Goal: Find contact information: Find contact information

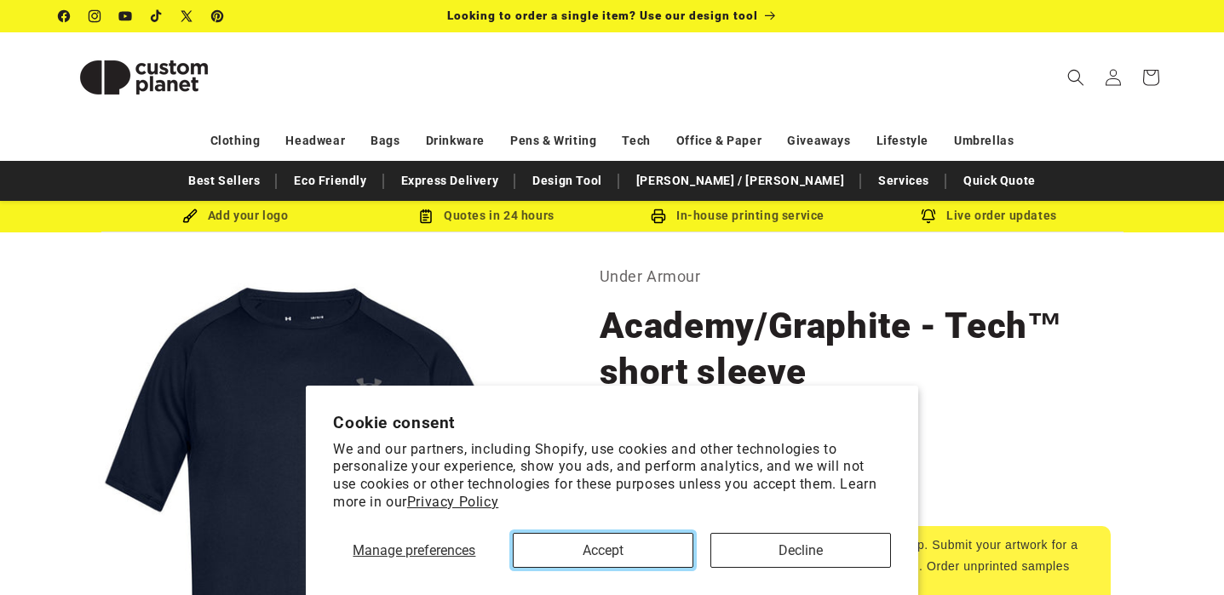
click at [651, 539] on button "Accept" at bounding box center [603, 550] width 181 height 35
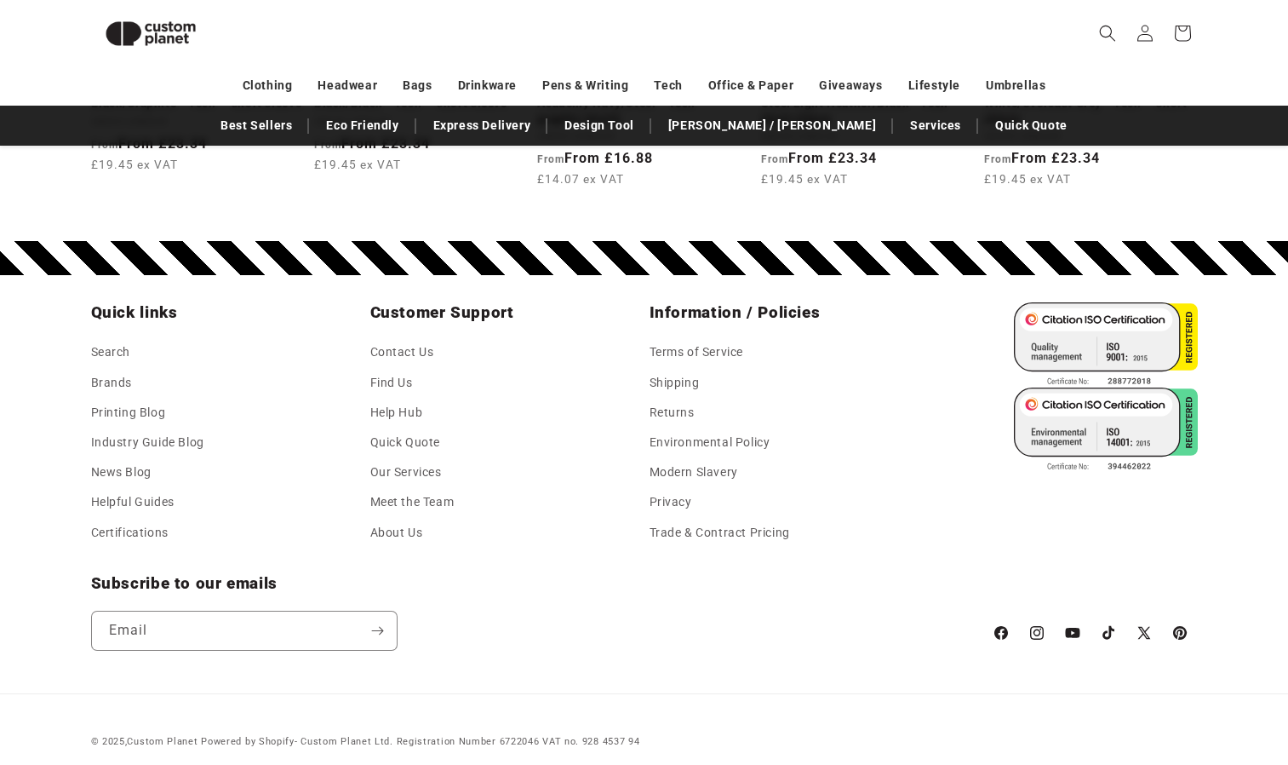
scroll to position [2369, 0]
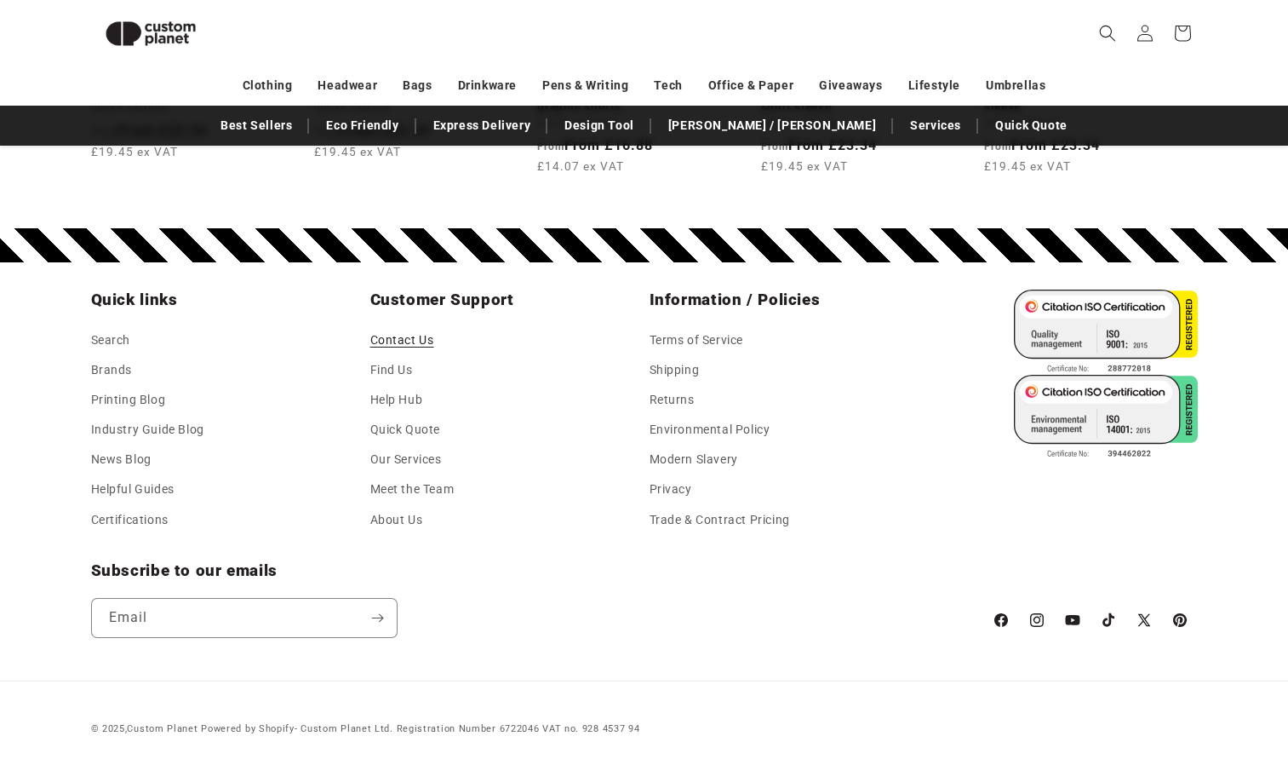
click at [416, 336] on link "Contact Us" at bounding box center [402, 343] width 64 height 26
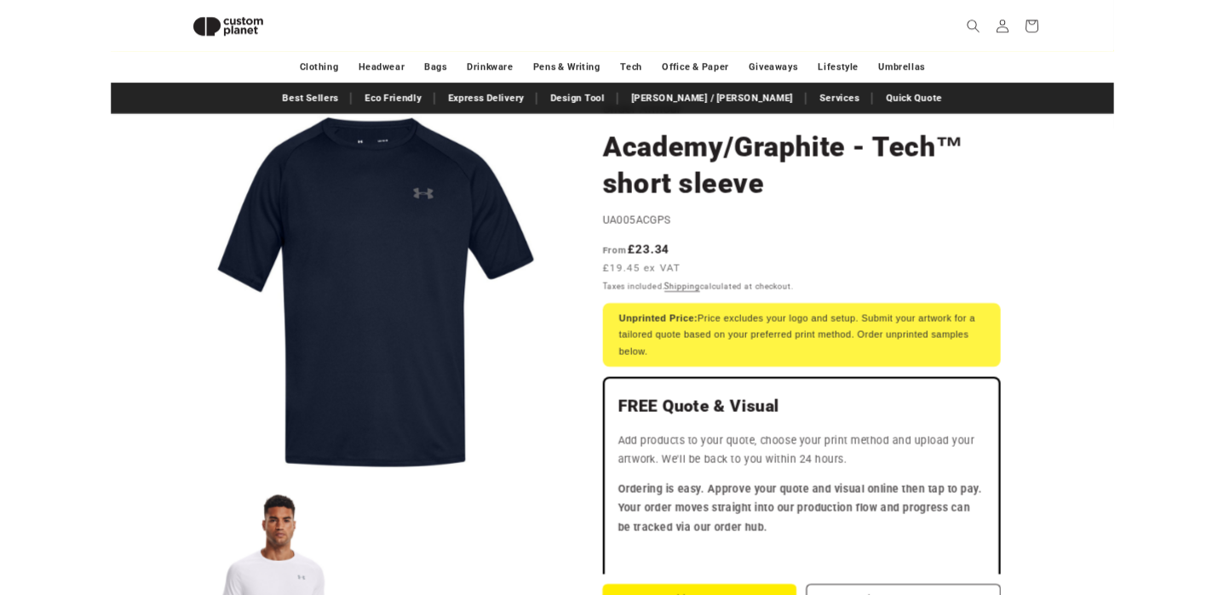
scroll to position [0, 0]
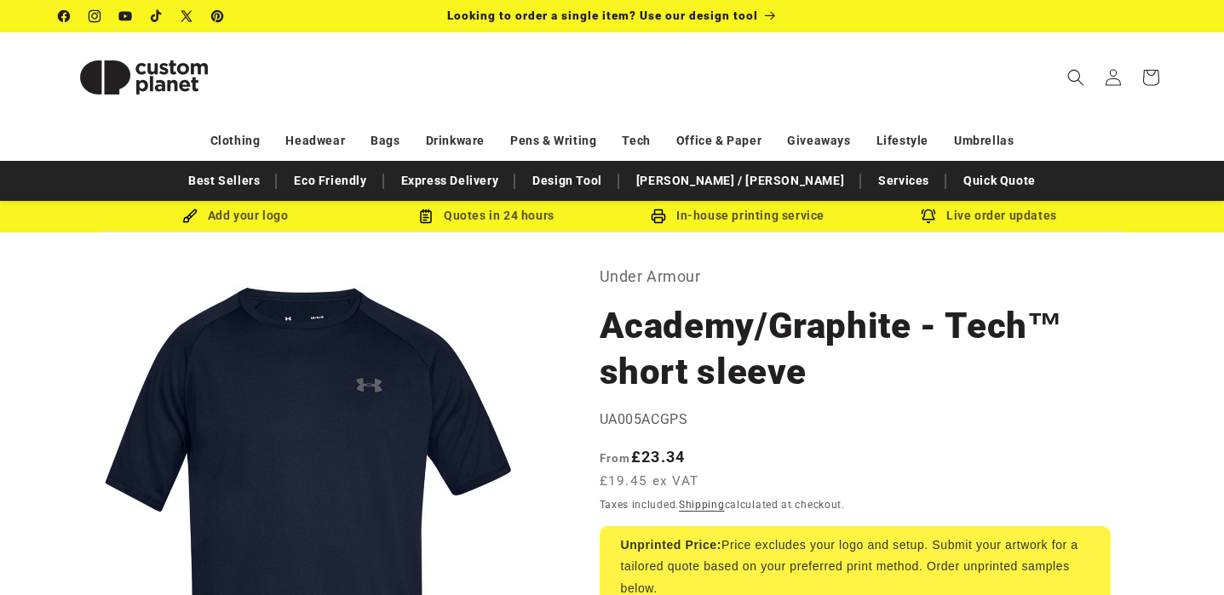
click at [694, 364] on h1 "Academy/Graphite - Tech™ short sleeve" at bounding box center [854, 349] width 511 height 92
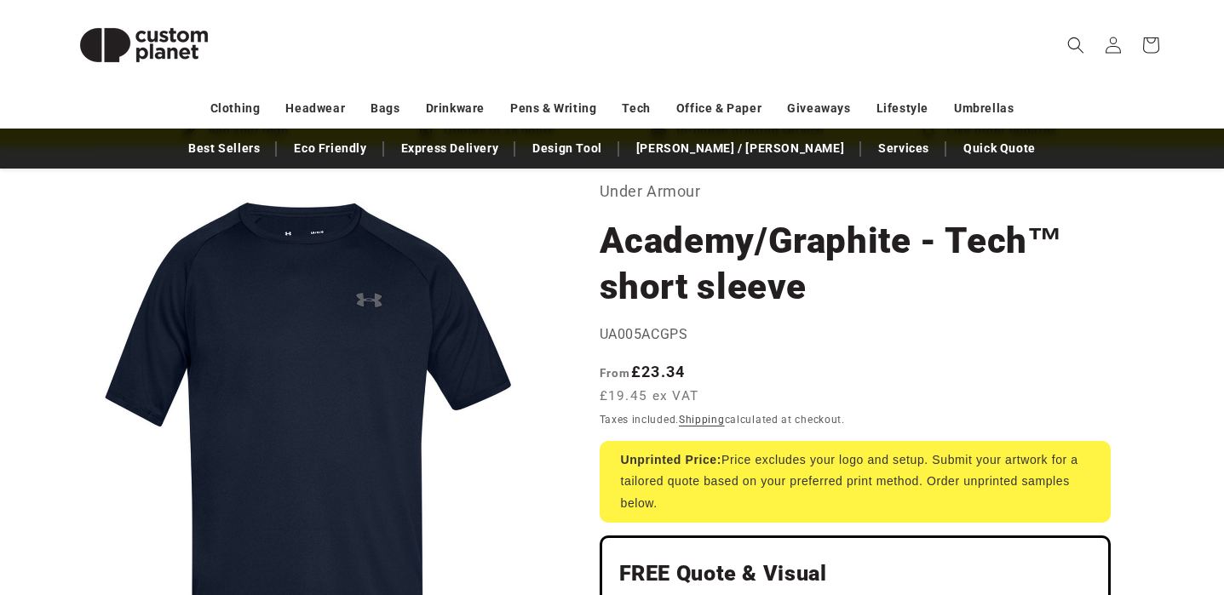
click at [645, 363] on strong "From £23.34" at bounding box center [642, 372] width 86 height 18
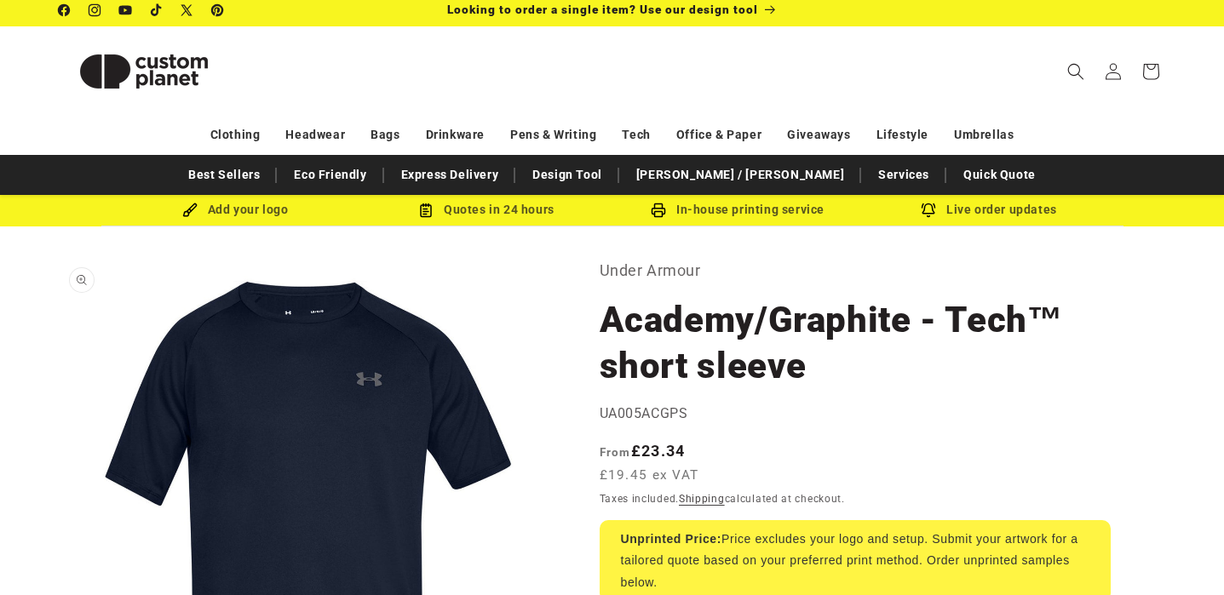
scroll to position [0, 0]
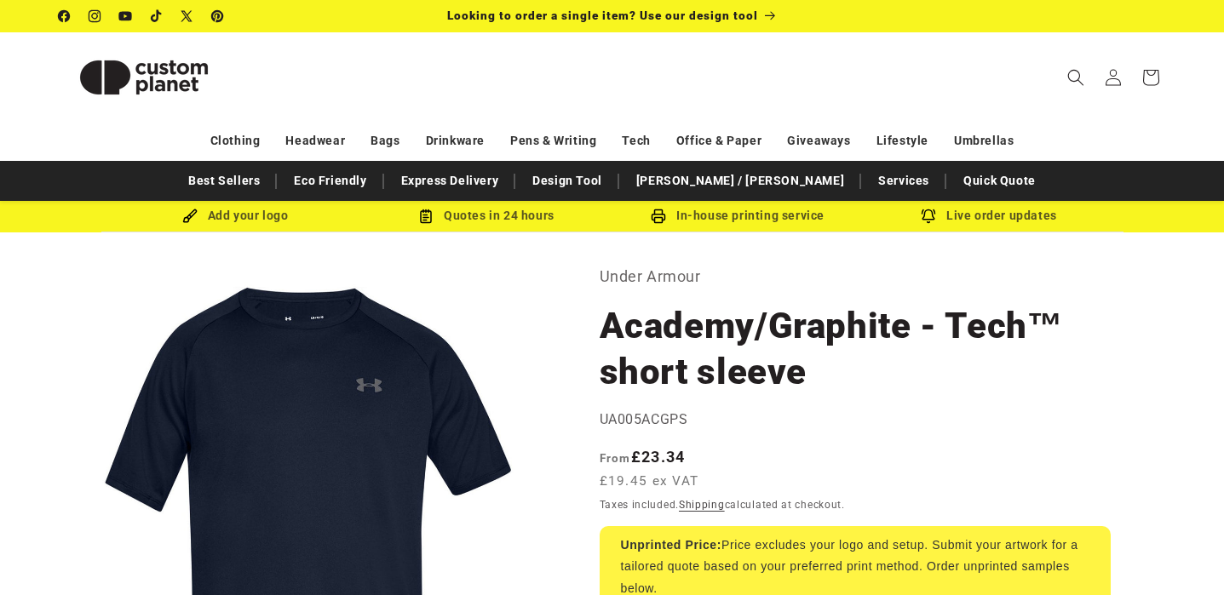
click at [686, 376] on h1 "Academy/Graphite - Tech™ short sleeve" at bounding box center [854, 349] width 511 height 92
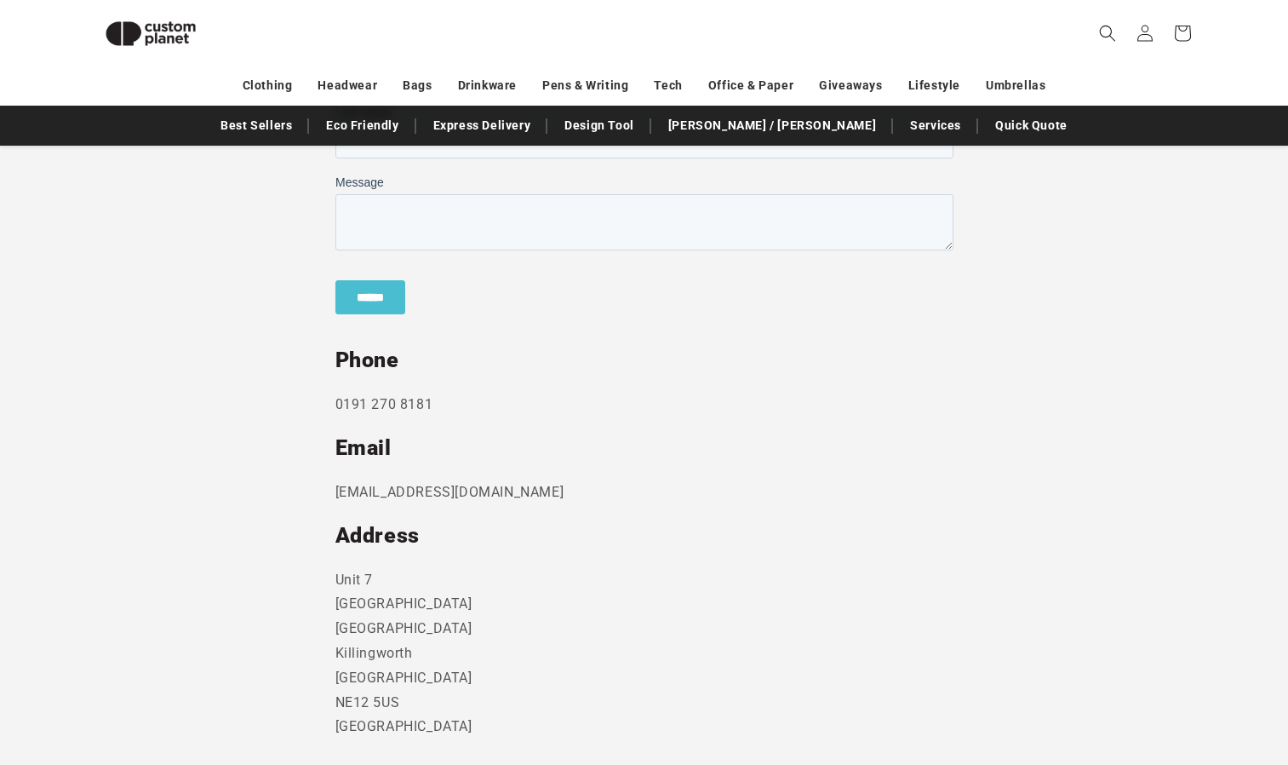
scroll to position [740, 0]
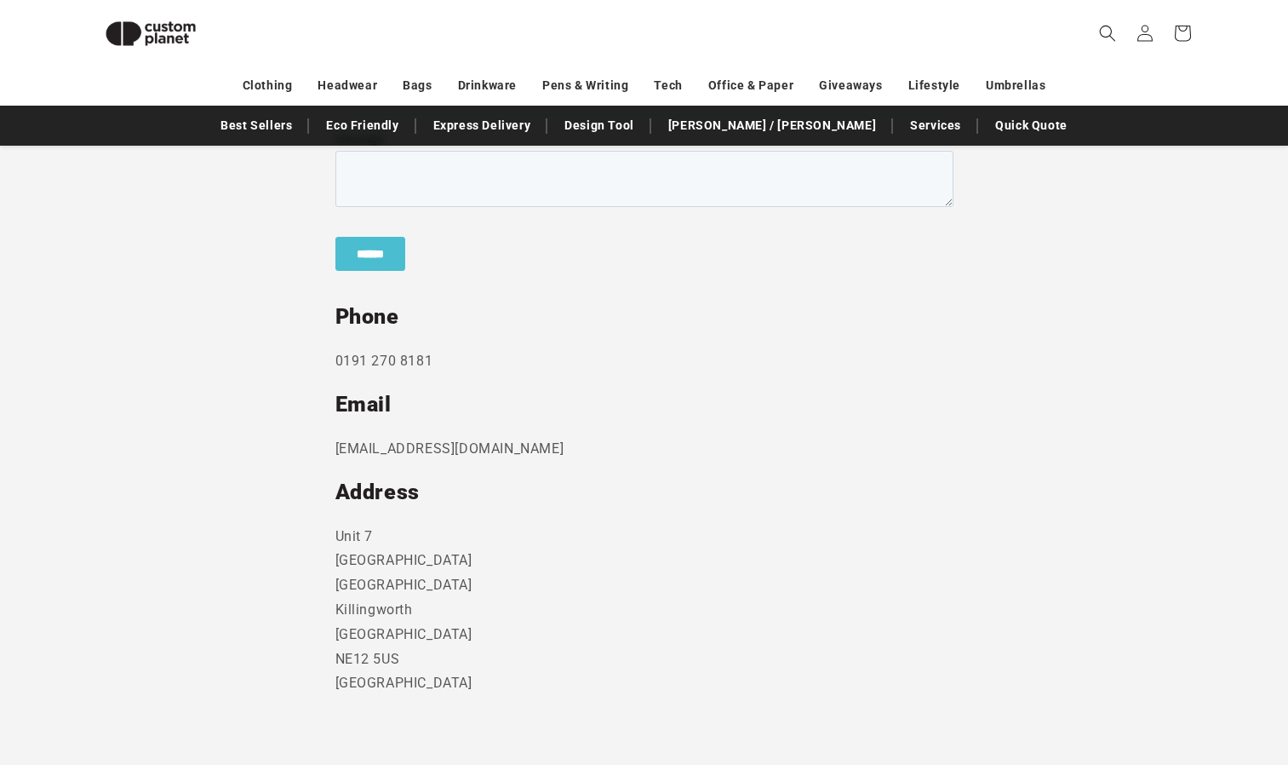
click at [122, 588] on section "Send us a message and someone will get back to you within 24 hours. Phone 0191 …" at bounding box center [644, 317] width 1288 height 929
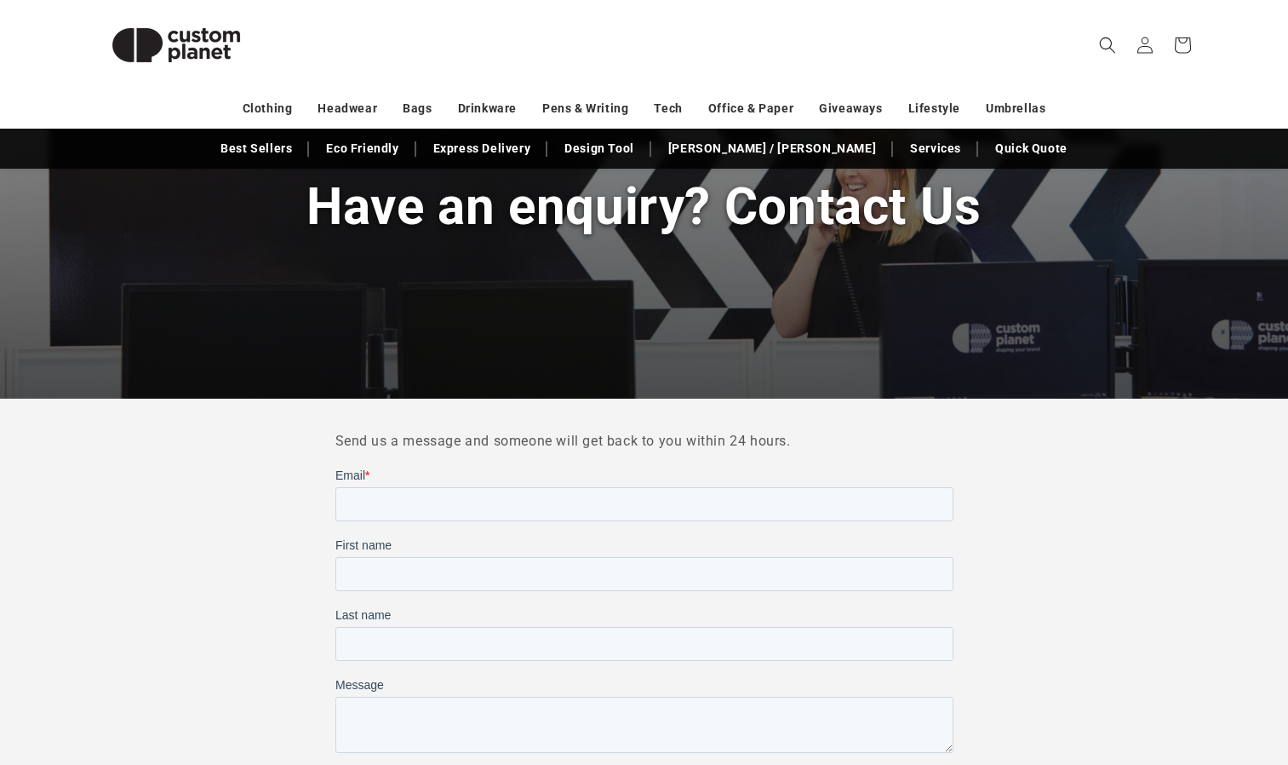
scroll to position [0, 0]
